Goal: Task Accomplishment & Management: Use online tool/utility

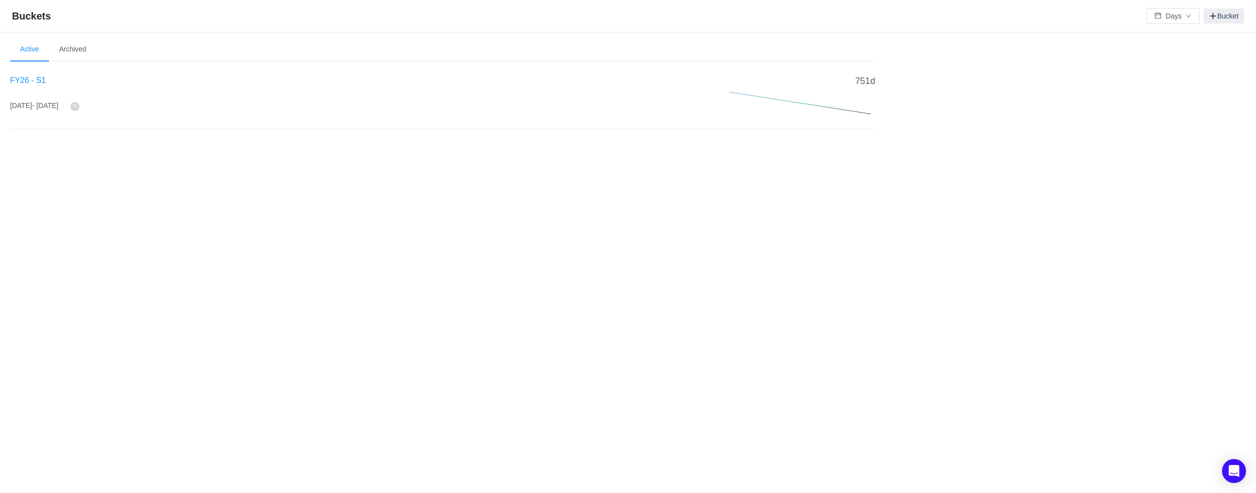
click at [39, 80] on span "FY26 - S1" at bounding box center [28, 80] width 36 height 8
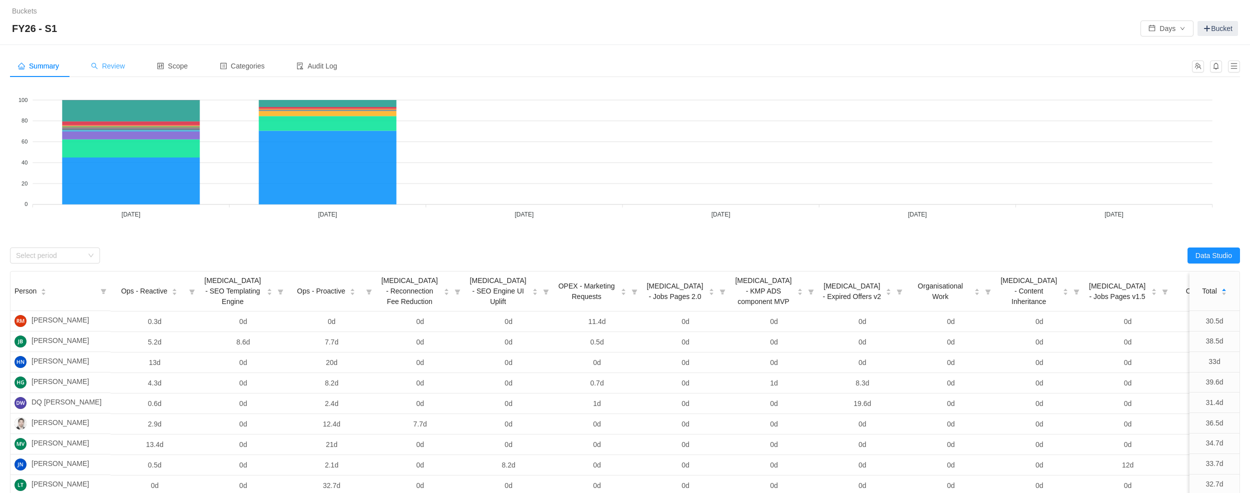
click at [116, 63] on span "Review" at bounding box center [108, 66] width 34 height 8
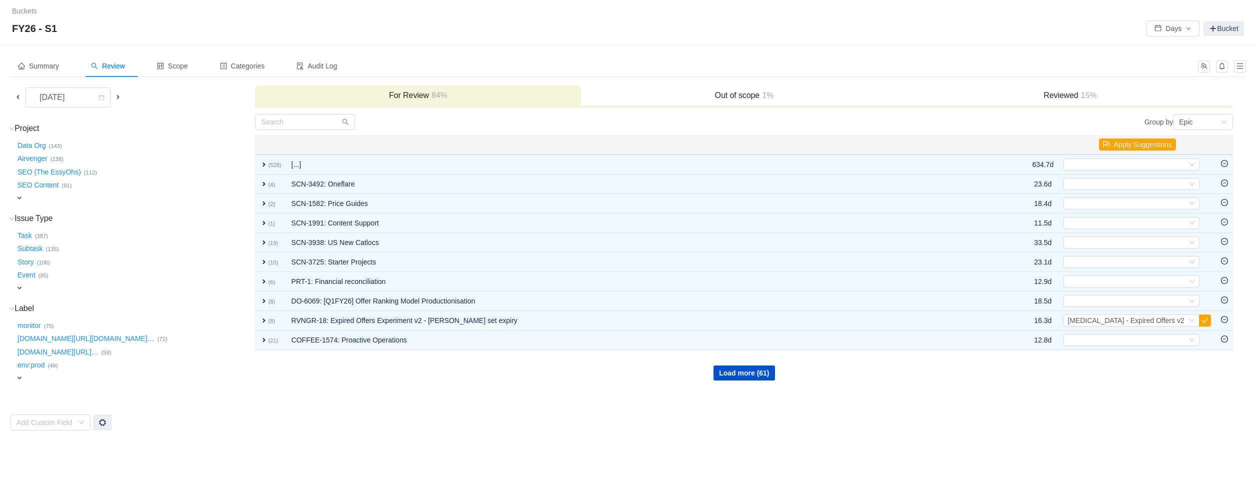
click at [20, 200] on span "expand" at bounding box center [19, 198] width 8 height 8
click at [67, 198] on div "Select value" at bounding box center [58, 199] width 79 height 10
type input "one"
click at [51, 217] on small "(9)" at bounding box center [51, 217] width 7 height 6
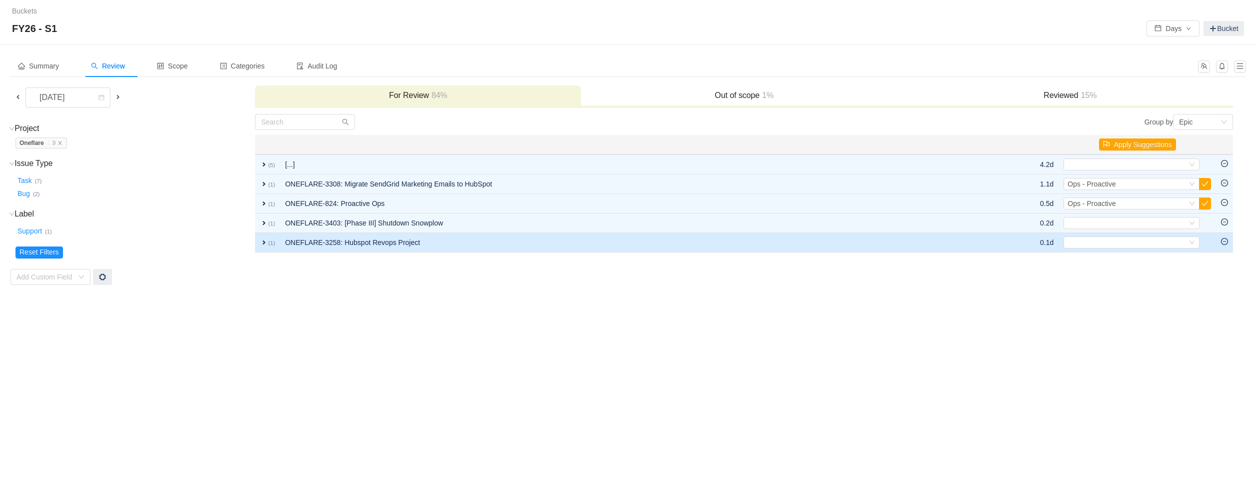
click at [264, 241] on span "expand" at bounding box center [264, 242] width 8 height 8
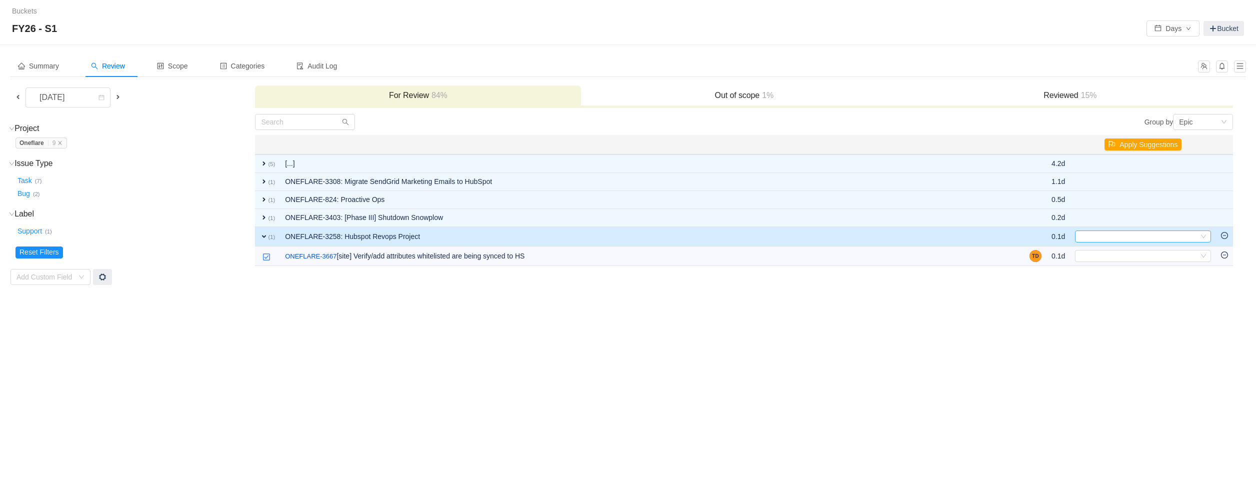
click at [1095, 237] on div "Select" at bounding box center [1138, 236] width 119 height 11
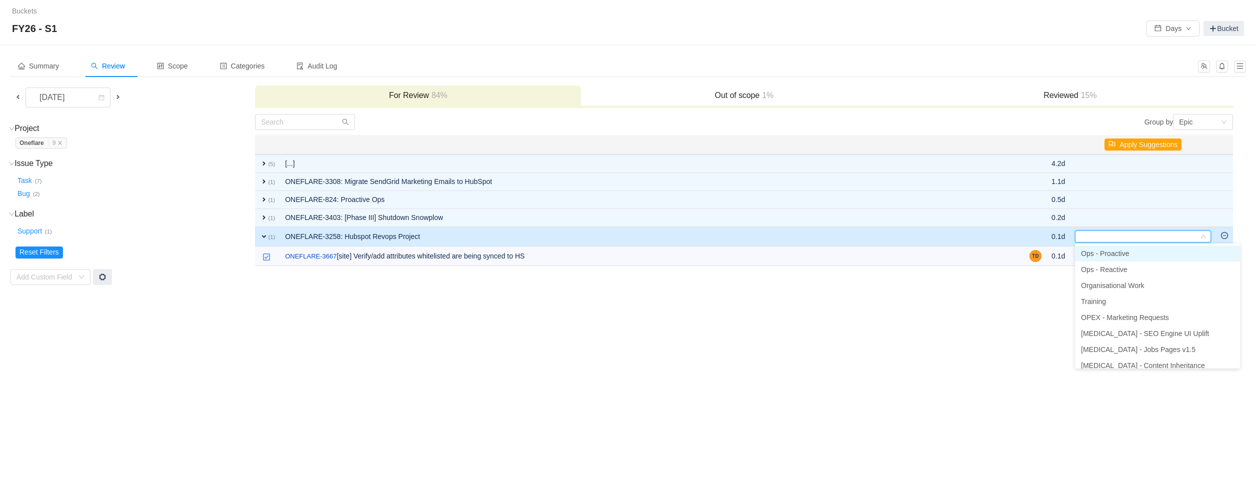
click at [1107, 254] on span "Ops - Proactive" at bounding box center [1105, 253] width 48 height 8
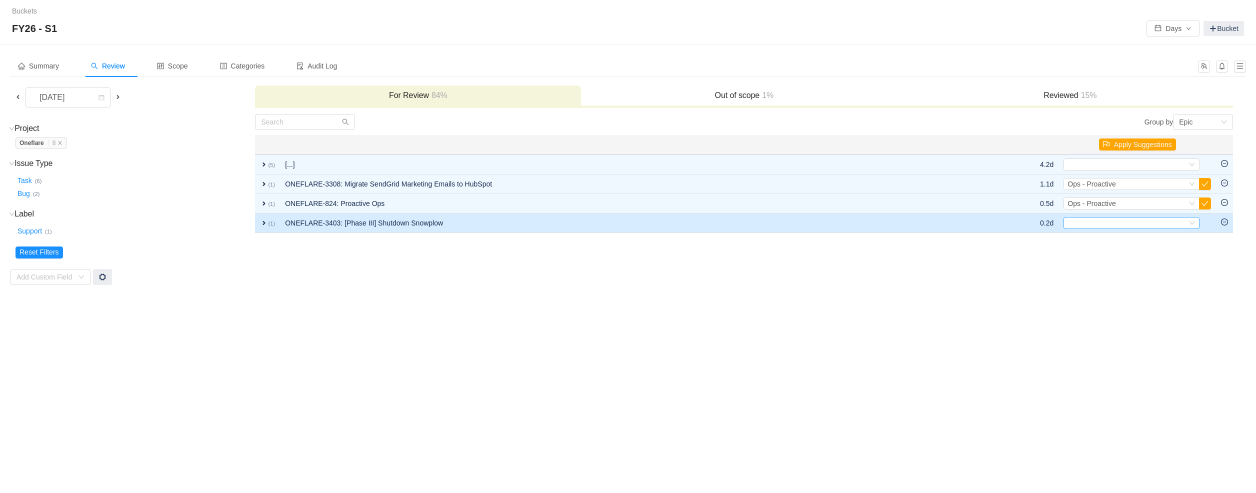
click at [1089, 224] on div "Select" at bounding box center [1126, 222] width 119 height 11
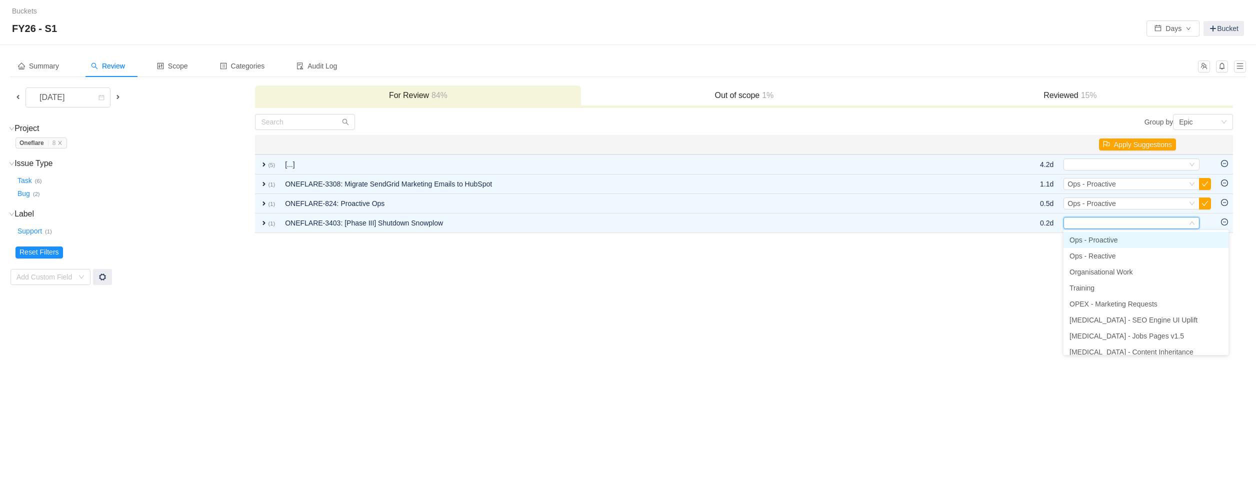
click at [1093, 240] on span "Ops - Proactive" at bounding box center [1093, 240] width 48 height 8
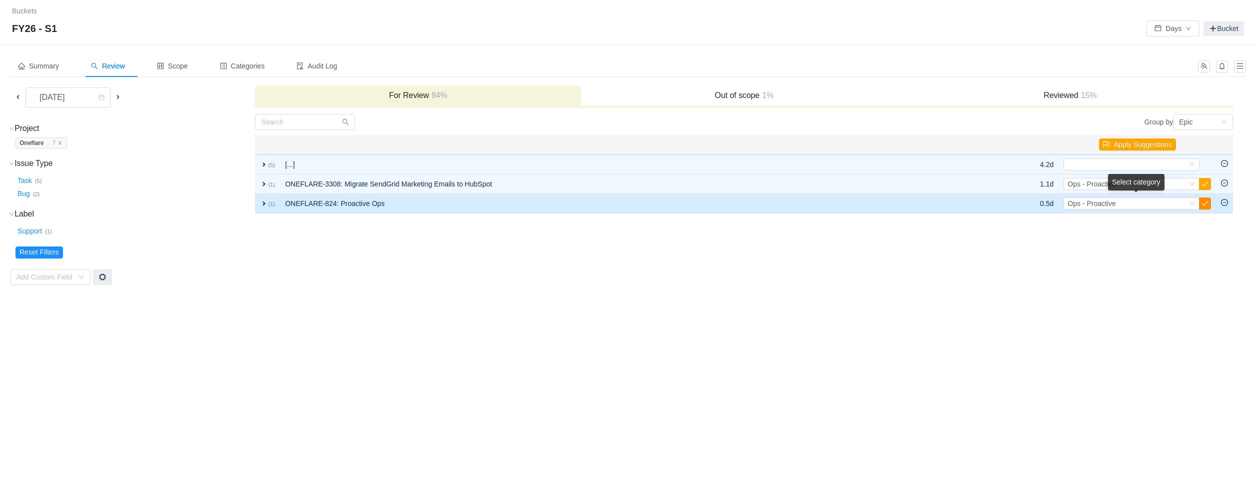
click at [1208, 202] on button "button" at bounding box center [1205, 203] width 12 height 12
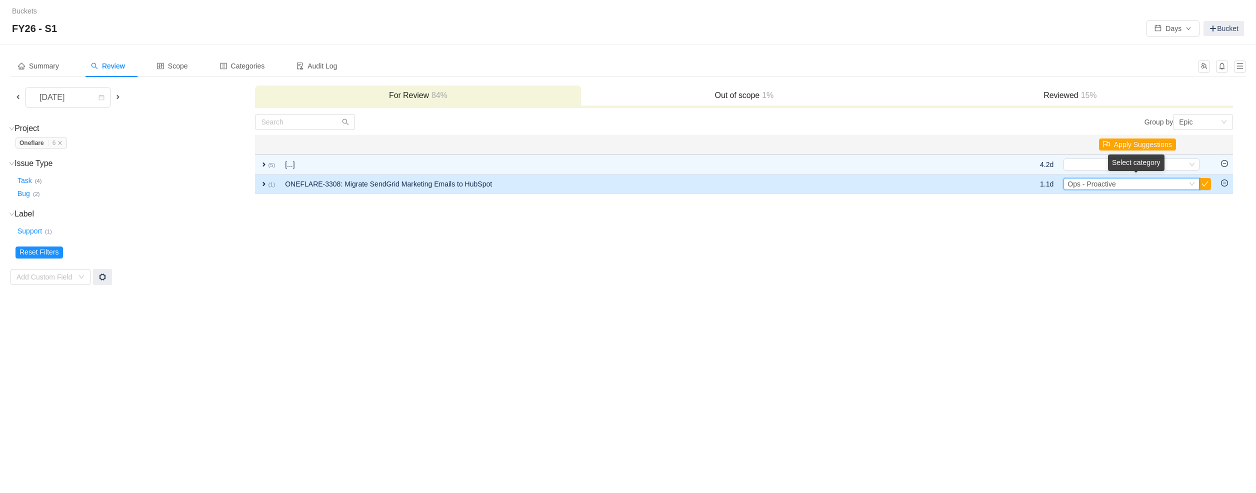
click at [1149, 184] on div "Select Ops - Proactive" at bounding box center [1126, 183] width 119 height 11
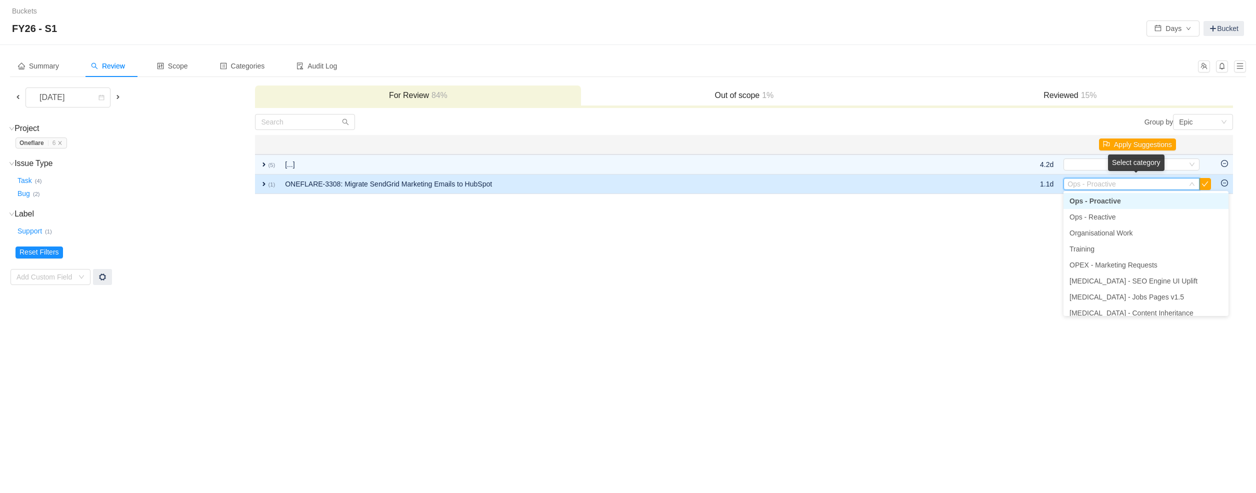
click at [1149, 184] on input at bounding box center [1126, 183] width 119 height 11
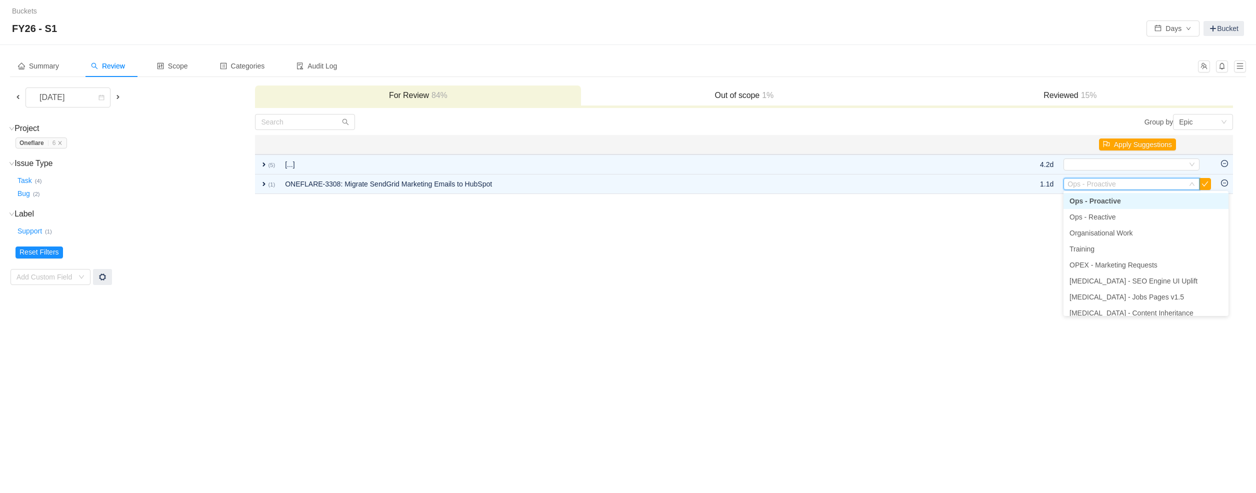
click at [1114, 198] on span "Ops - Proactive" at bounding box center [1094, 201] width 51 height 8
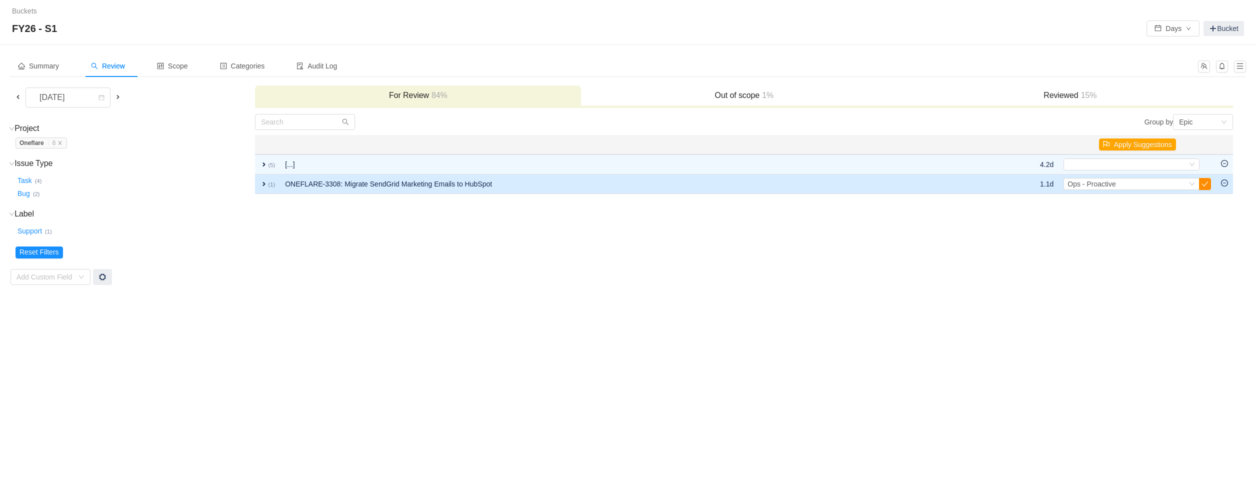
click at [1206, 184] on button "button" at bounding box center [1205, 184] width 12 height 12
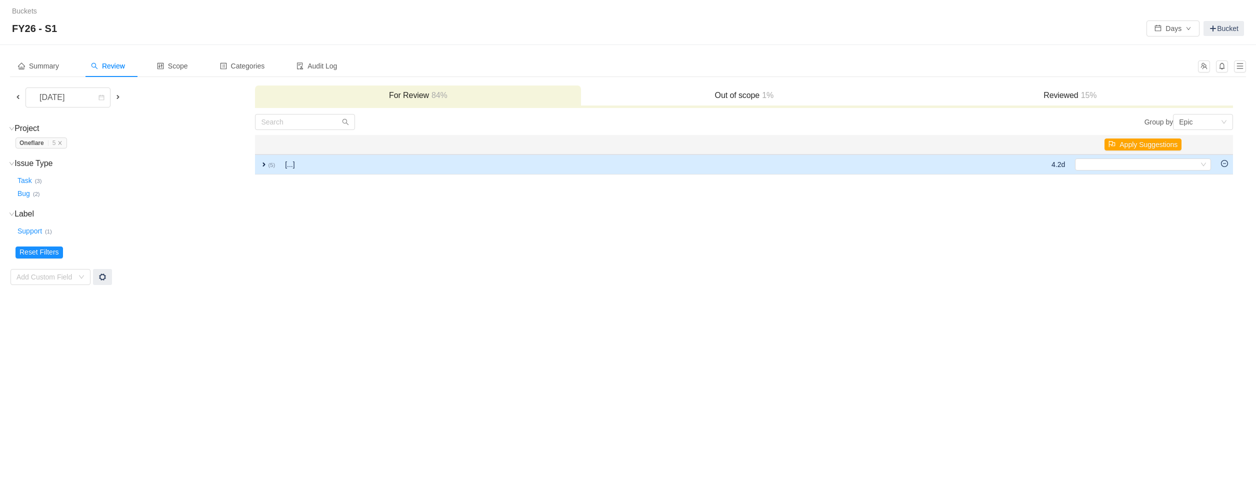
click at [263, 164] on span "expand" at bounding box center [264, 164] width 8 height 8
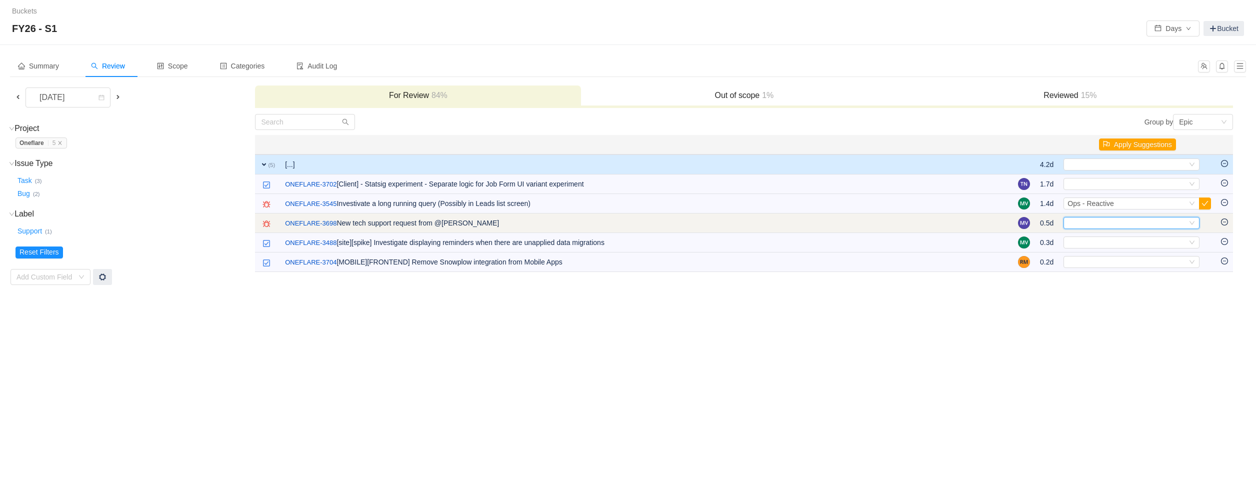
click at [1191, 222] on icon "icon: down" at bounding box center [1191, 222] width 5 height 3
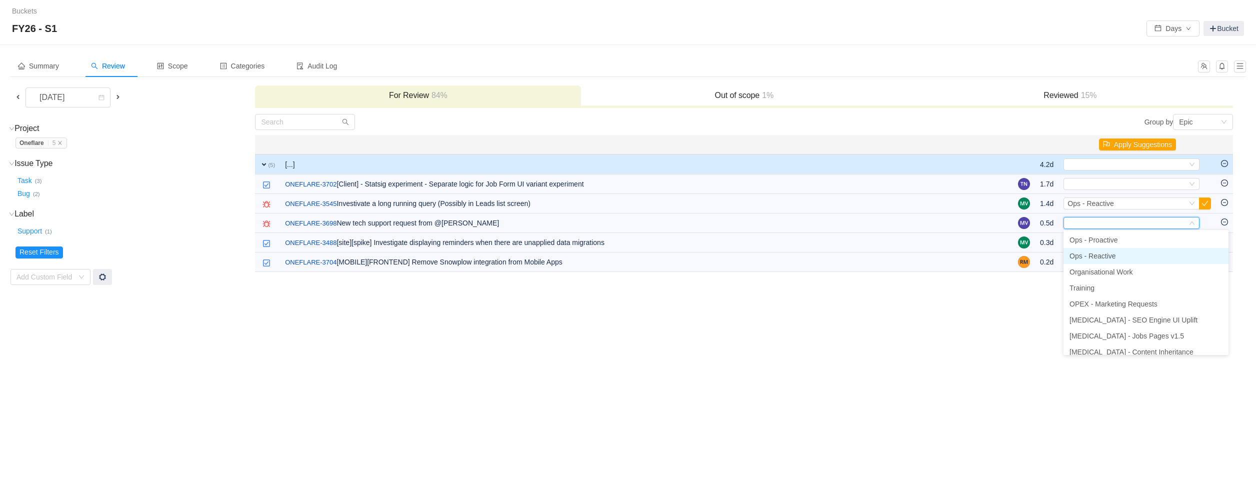
click at [1125, 255] on li "Ops - Reactive" at bounding box center [1145, 256] width 165 height 16
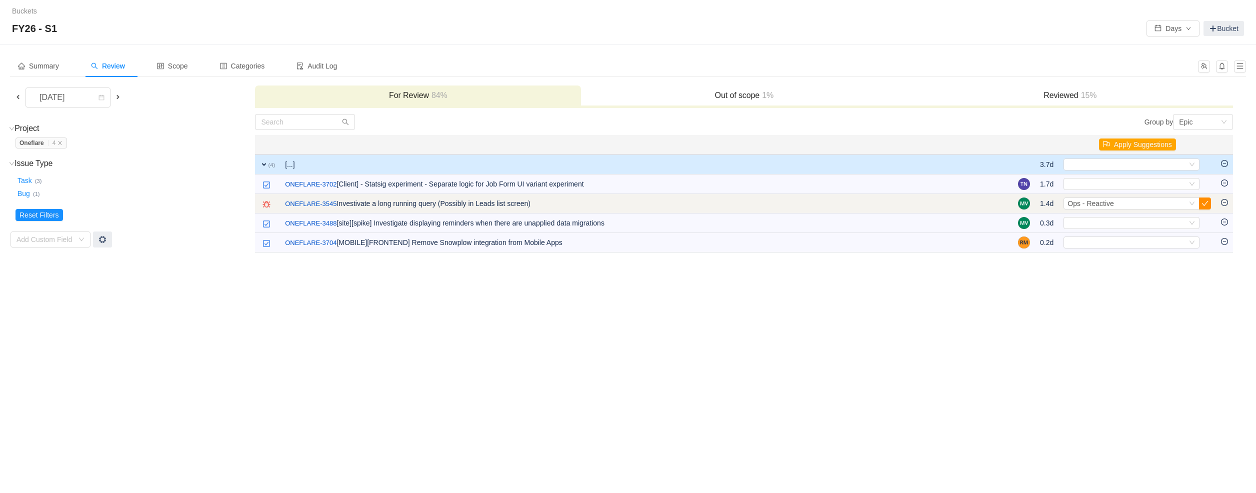
click at [1207, 202] on button "button" at bounding box center [1205, 203] width 12 height 12
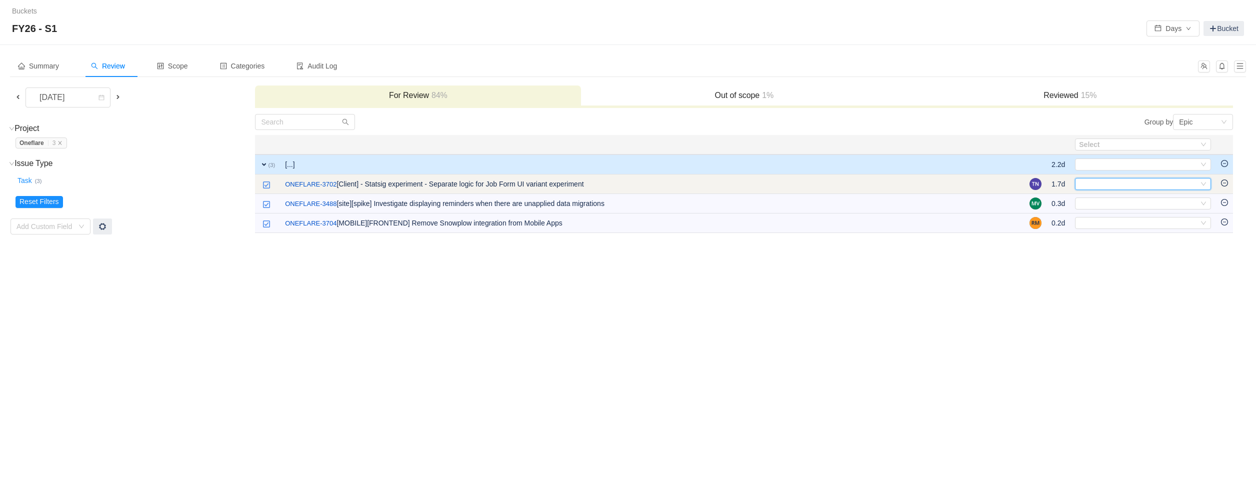
click at [1174, 184] on div "Select" at bounding box center [1138, 183] width 119 height 11
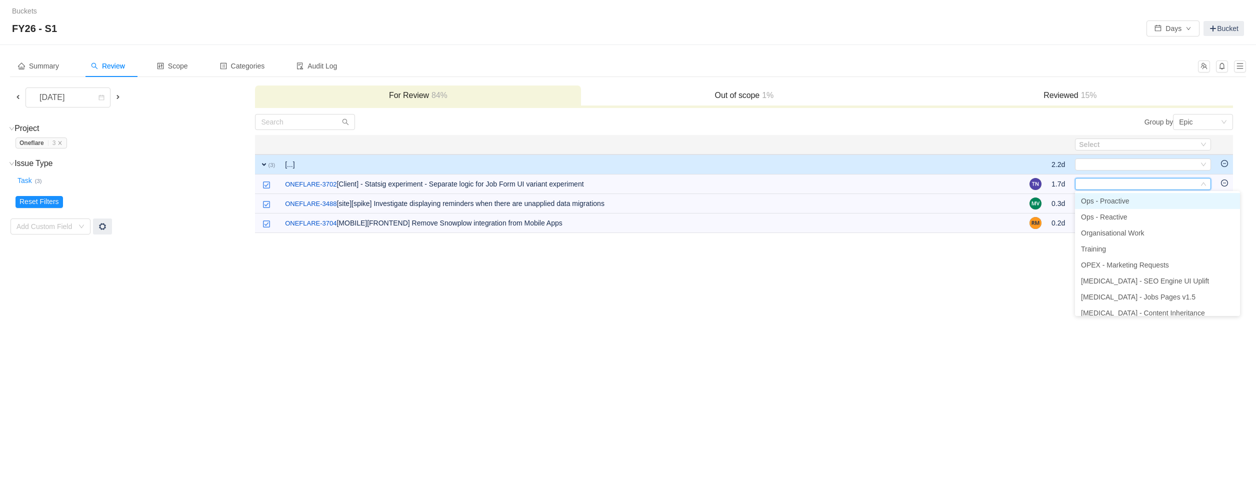
click at [1133, 200] on li "Ops - Proactive" at bounding box center [1157, 201] width 165 height 16
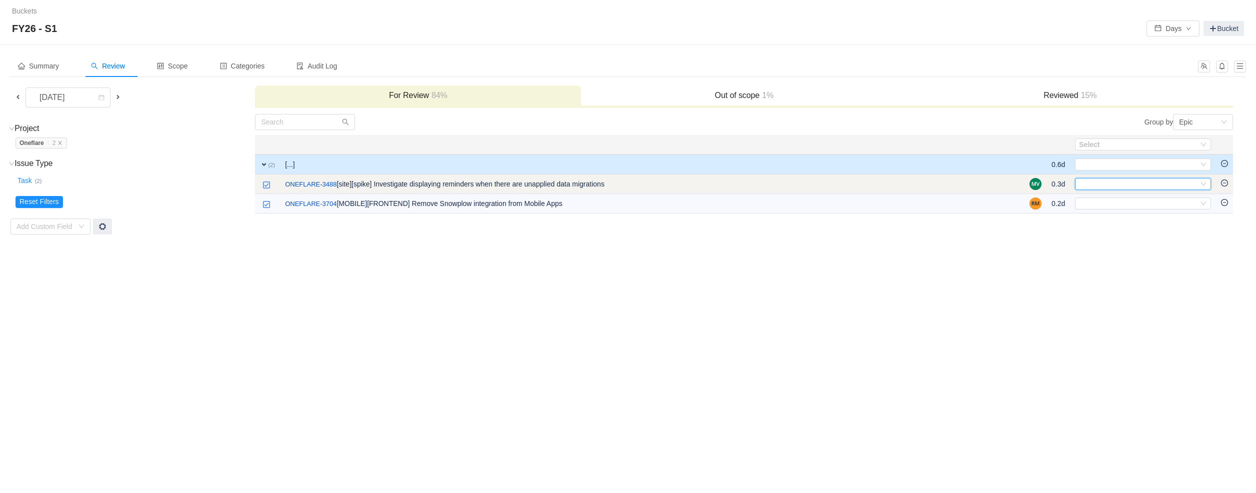
click at [1121, 182] on div "Select" at bounding box center [1138, 183] width 119 height 11
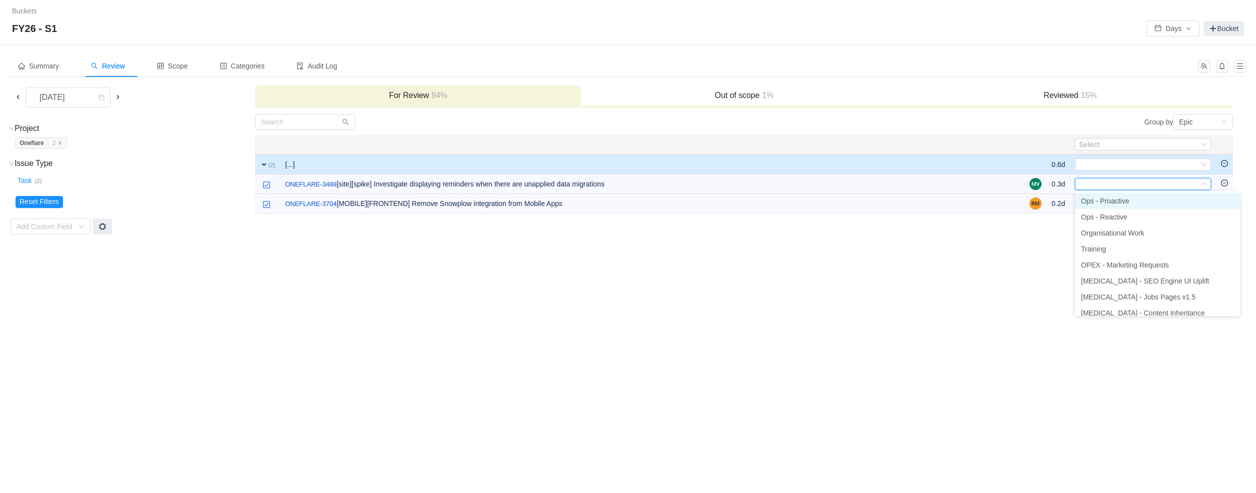
click at [1114, 197] on span "Ops - Proactive" at bounding box center [1105, 201] width 48 height 8
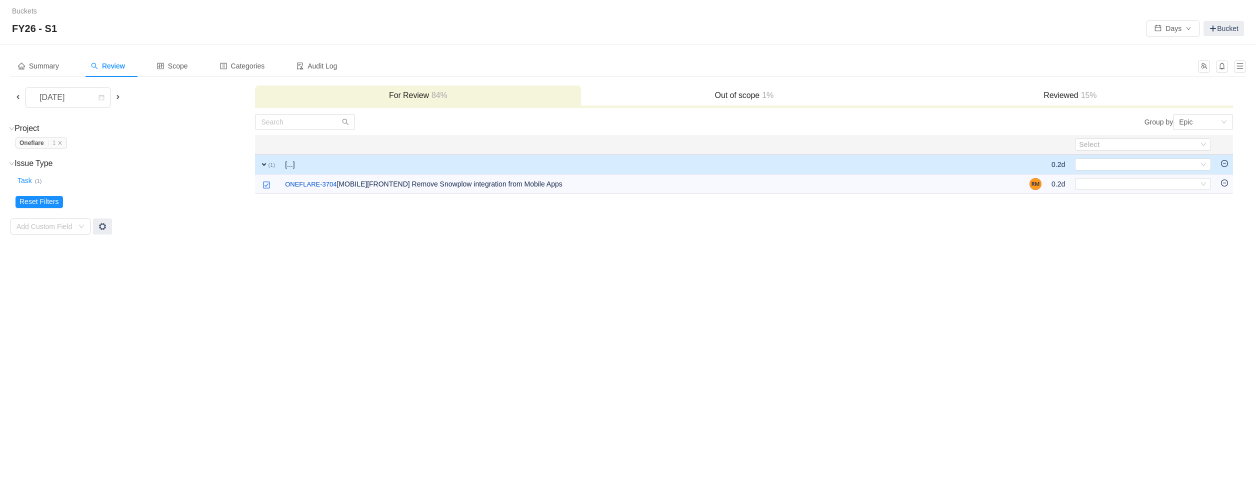
click at [1114, 195] on td "Group by Epic You will see tickets here after they were marked as out of scope …" at bounding box center [743, 173] width 979 height 121
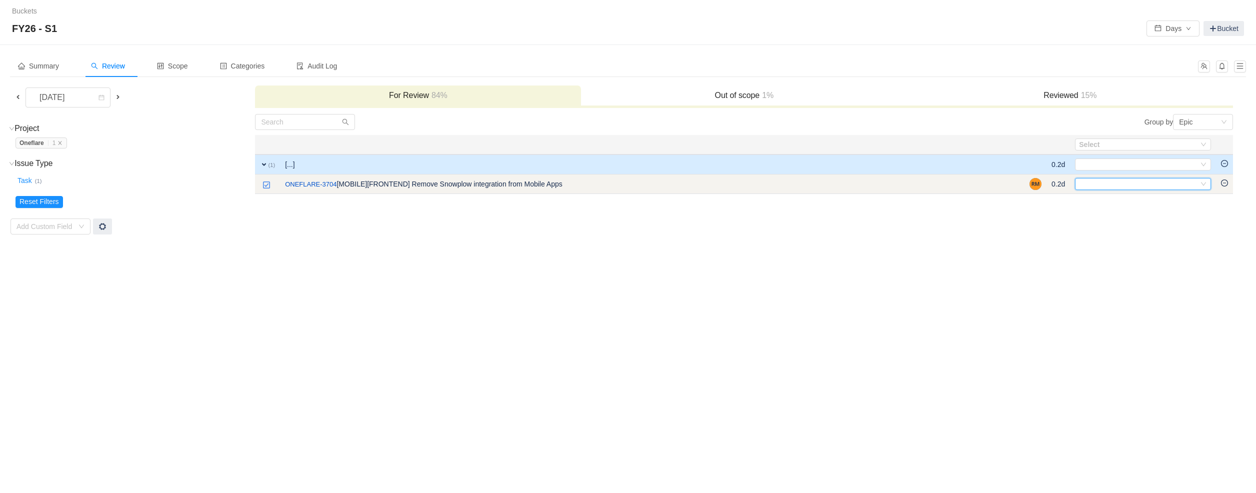
click at [1115, 181] on div "Select" at bounding box center [1138, 183] width 119 height 11
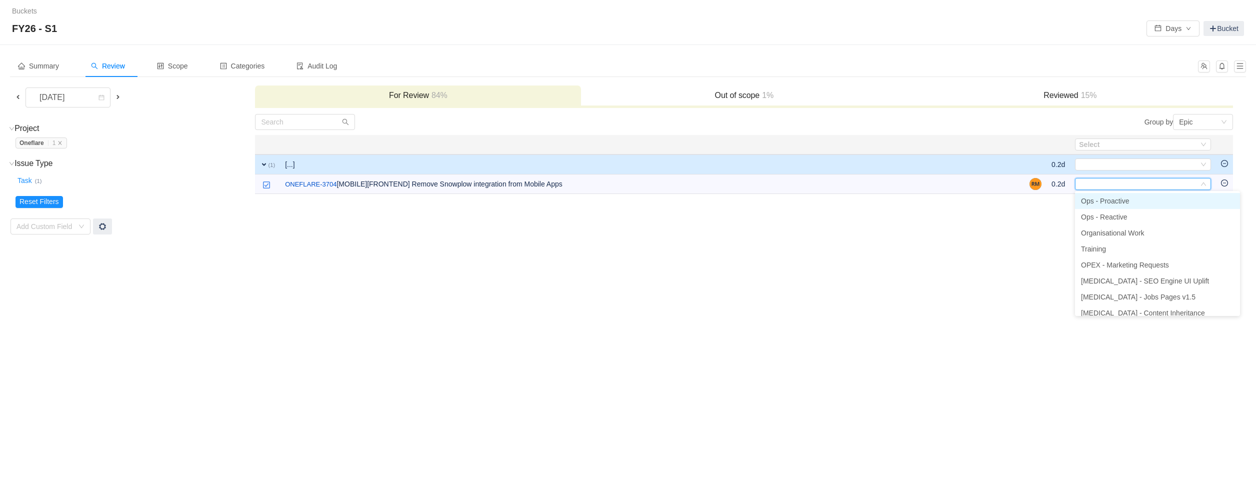
click at [1111, 200] on span "Ops - Proactive" at bounding box center [1105, 201] width 48 height 8
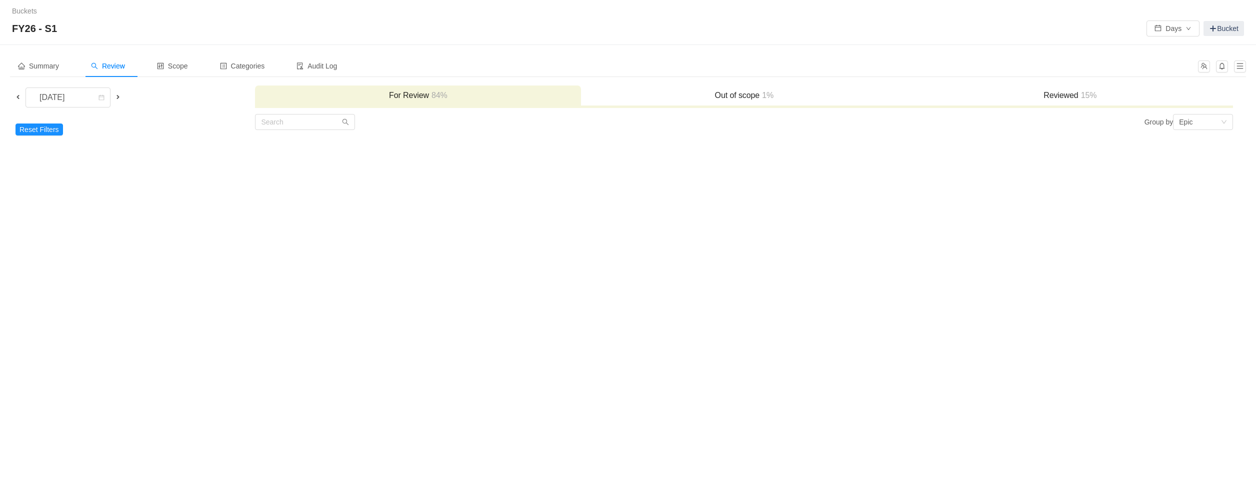
click at [671, 96] on h3 "Out of scope 1%" at bounding box center [744, 95] width 316 height 10
